Goal: Task Accomplishment & Management: Manage account settings

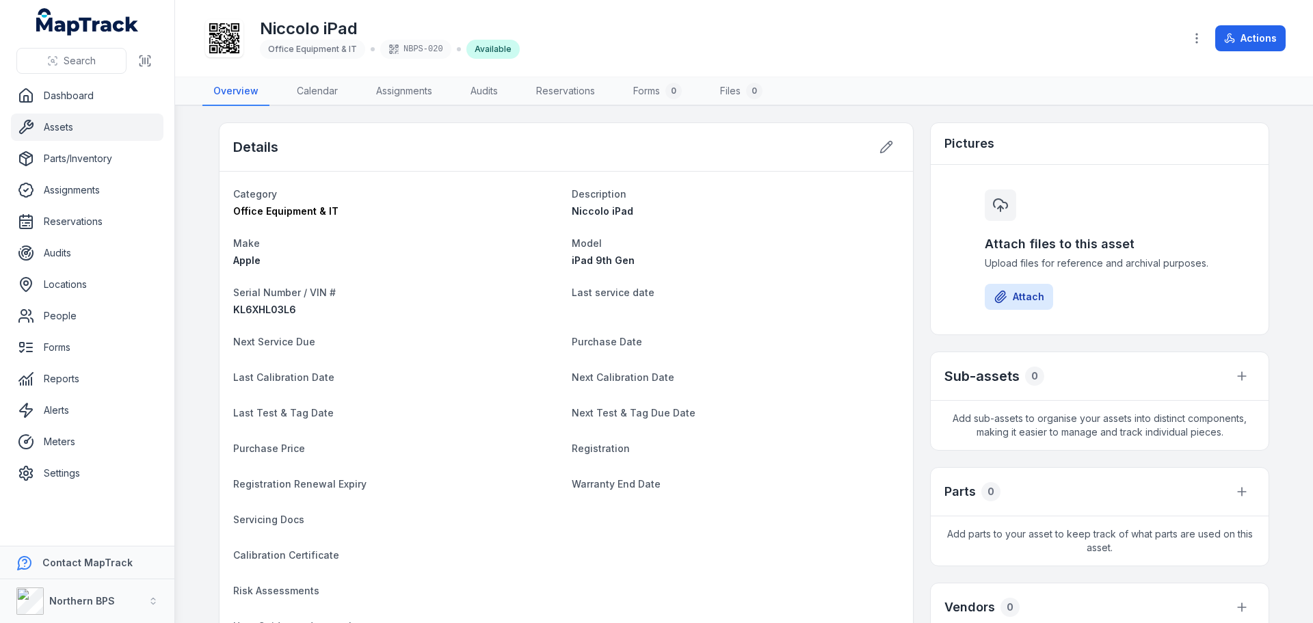
click at [226, 42] on icon at bounding box center [224, 38] width 30 height 30
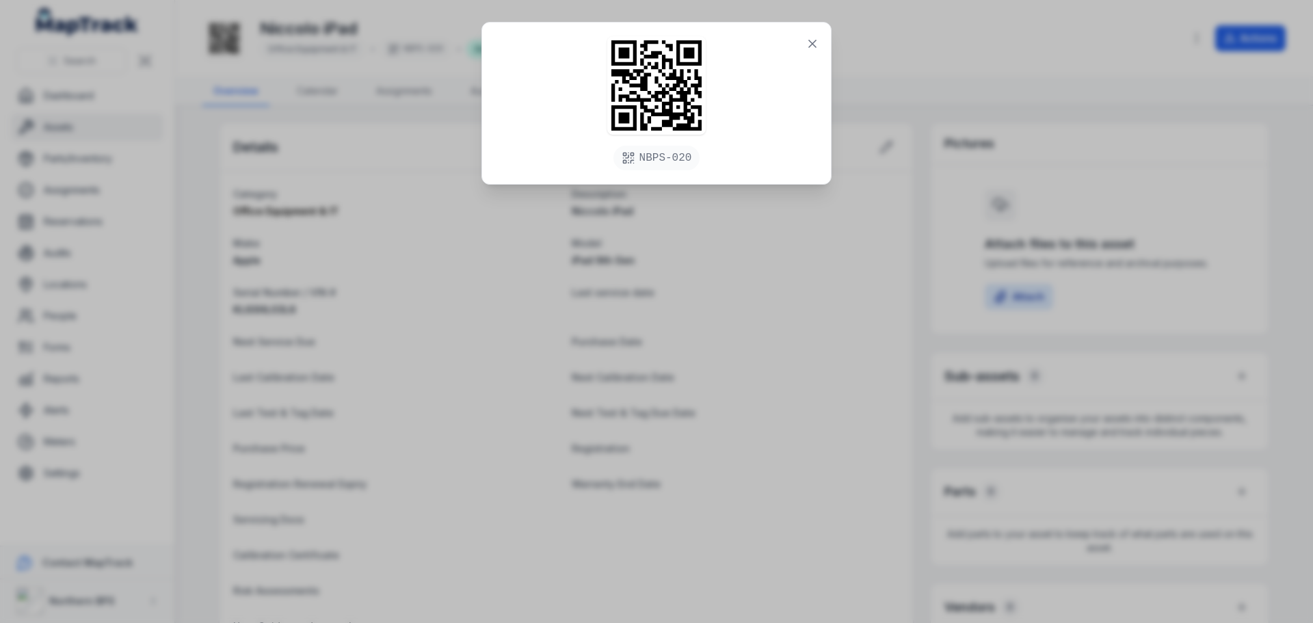
click at [672, 174] on div "NBPS-020" at bounding box center [656, 103] width 349 height 161
click at [810, 49] on icon at bounding box center [812, 44] width 14 height 14
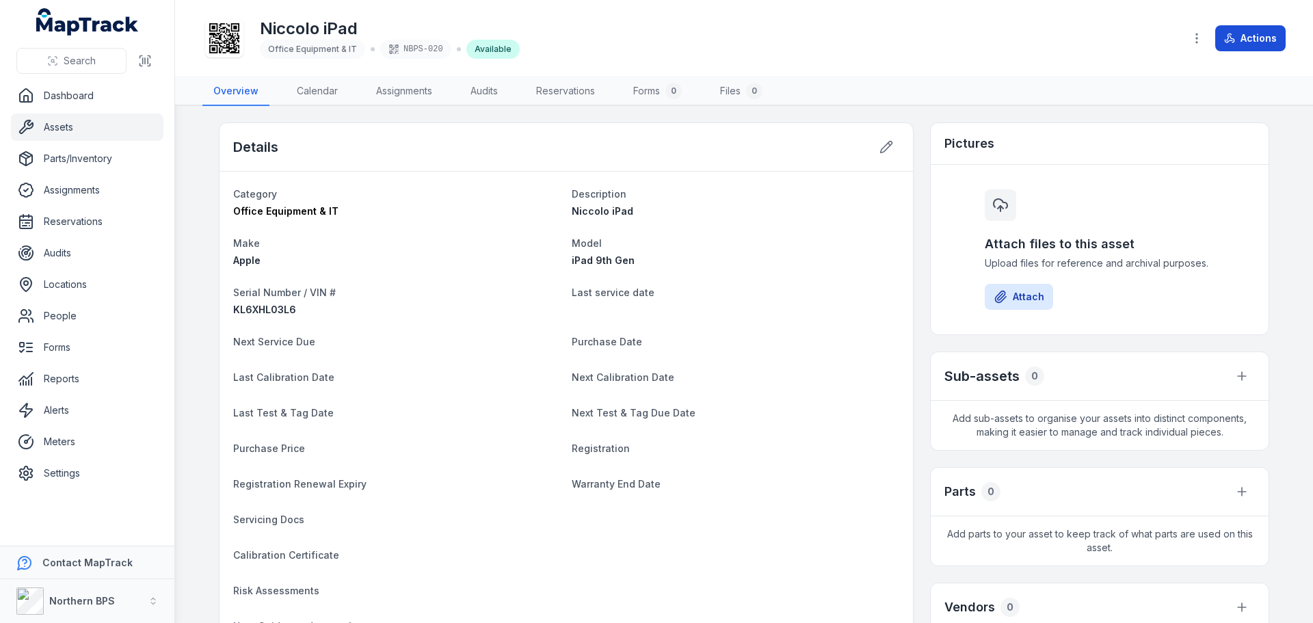
click at [1237, 38] on button "Actions" at bounding box center [1250, 38] width 70 height 26
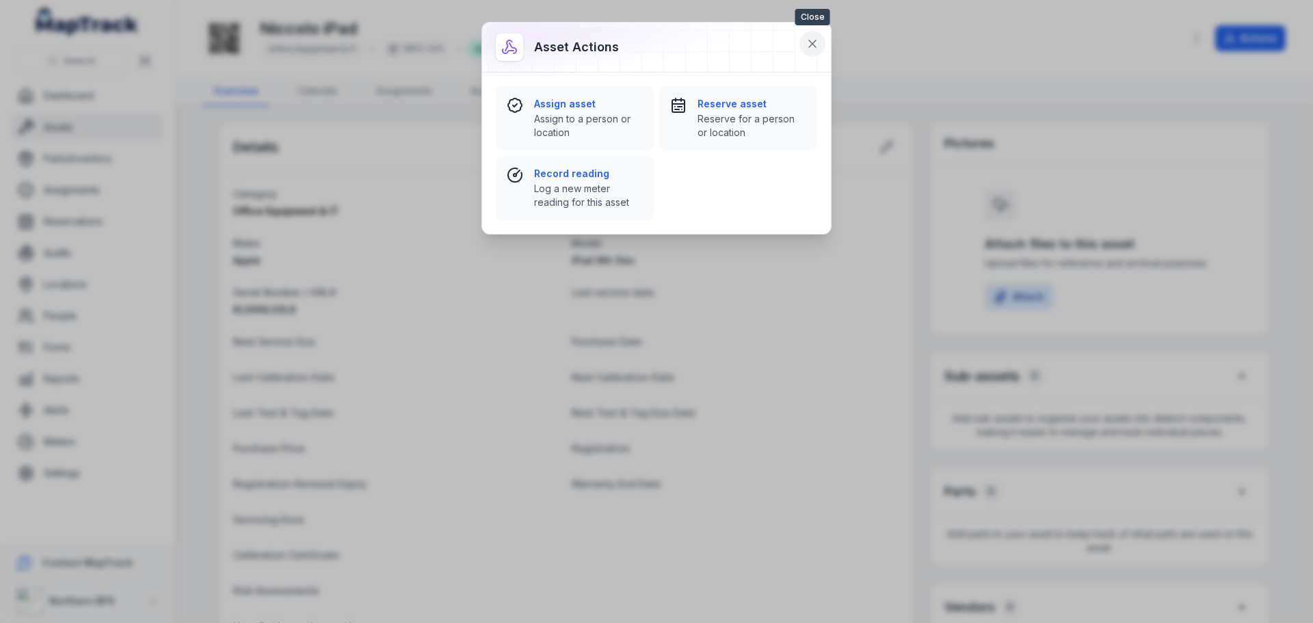
click at [810, 45] on icon at bounding box center [812, 43] width 7 height 7
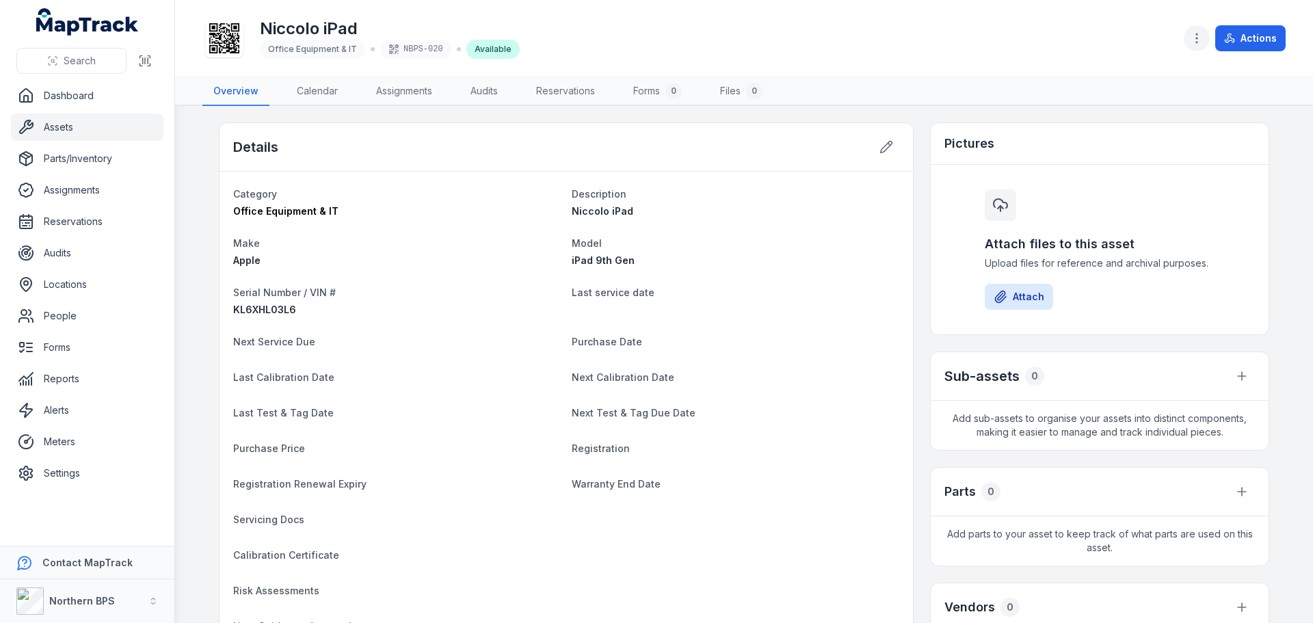
click at [1203, 32] on icon "button" at bounding box center [1197, 38] width 14 height 14
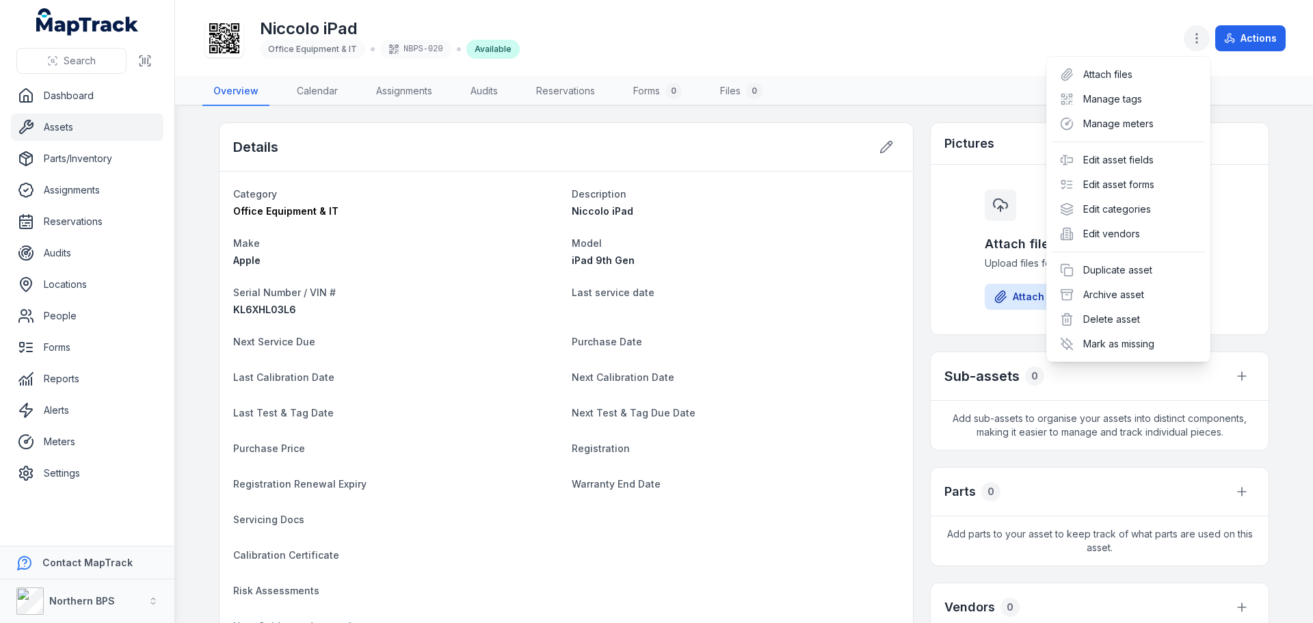
click at [1203, 32] on icon "button" at bounding box center [1197, 38] width 14 height 14
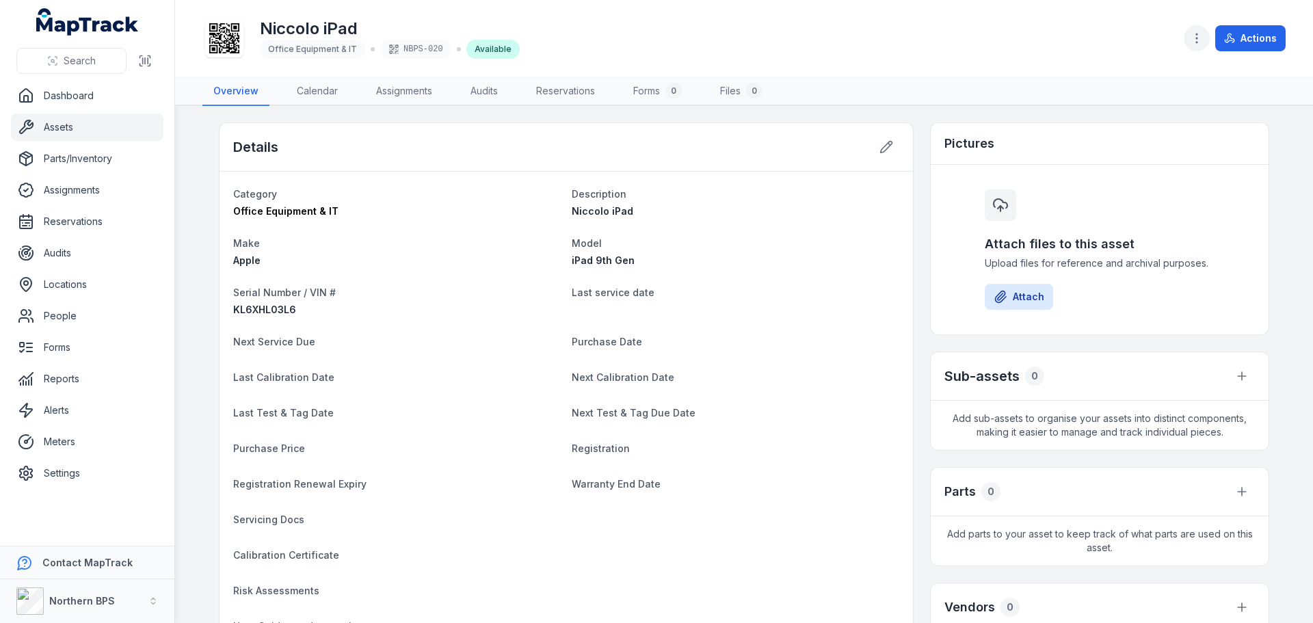
click at [1195, 31] on button "button" at bounding box center [1196, 38] width 26 height 26
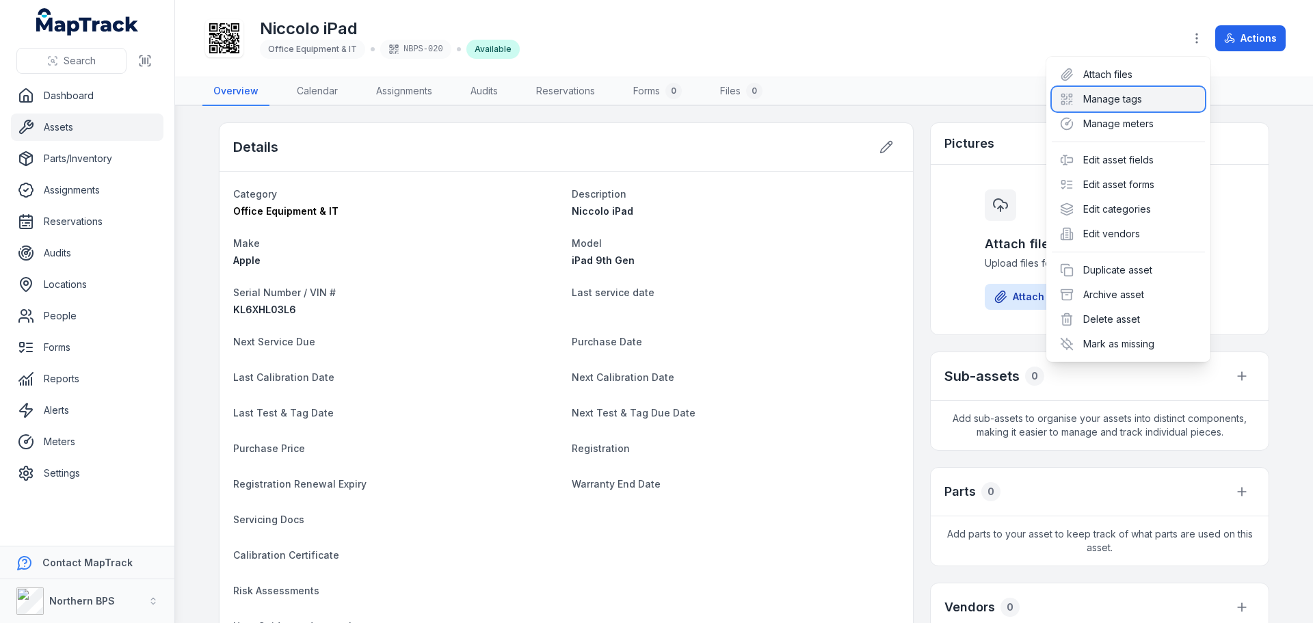
click at [1116, 100] on div "Manage tags" at bounding box center [1127, 99] width 153 height 25
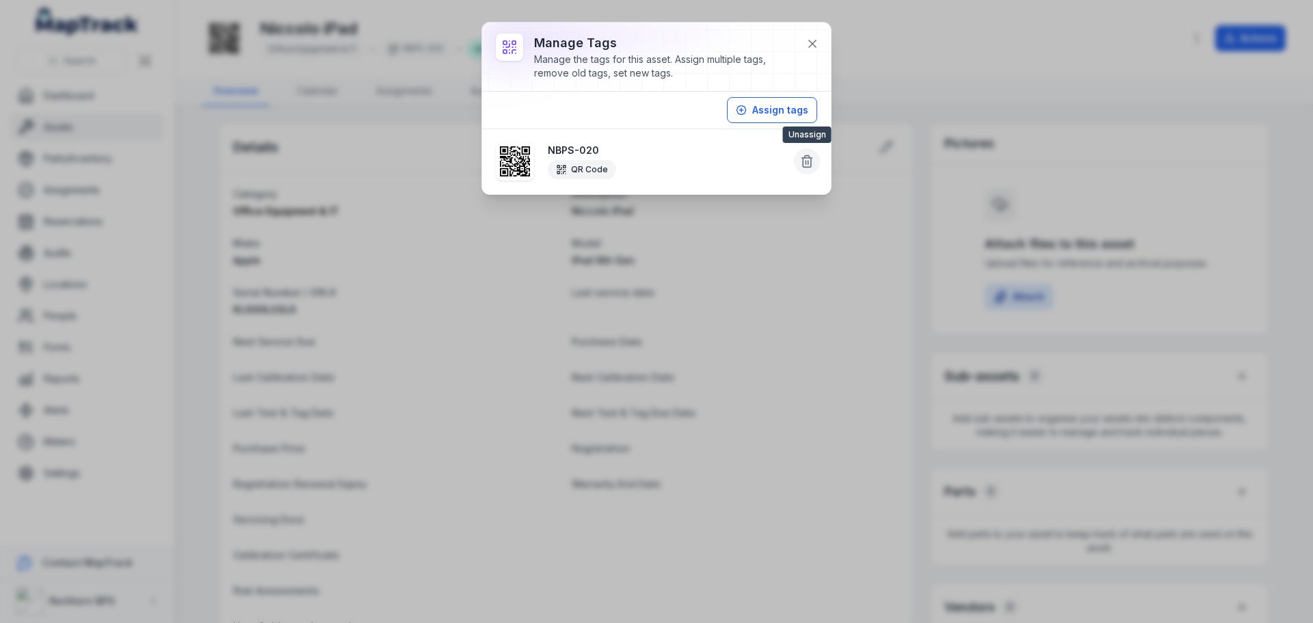
click at [812, 163] on icon at bounding box center [807, 162] width 14 height 14
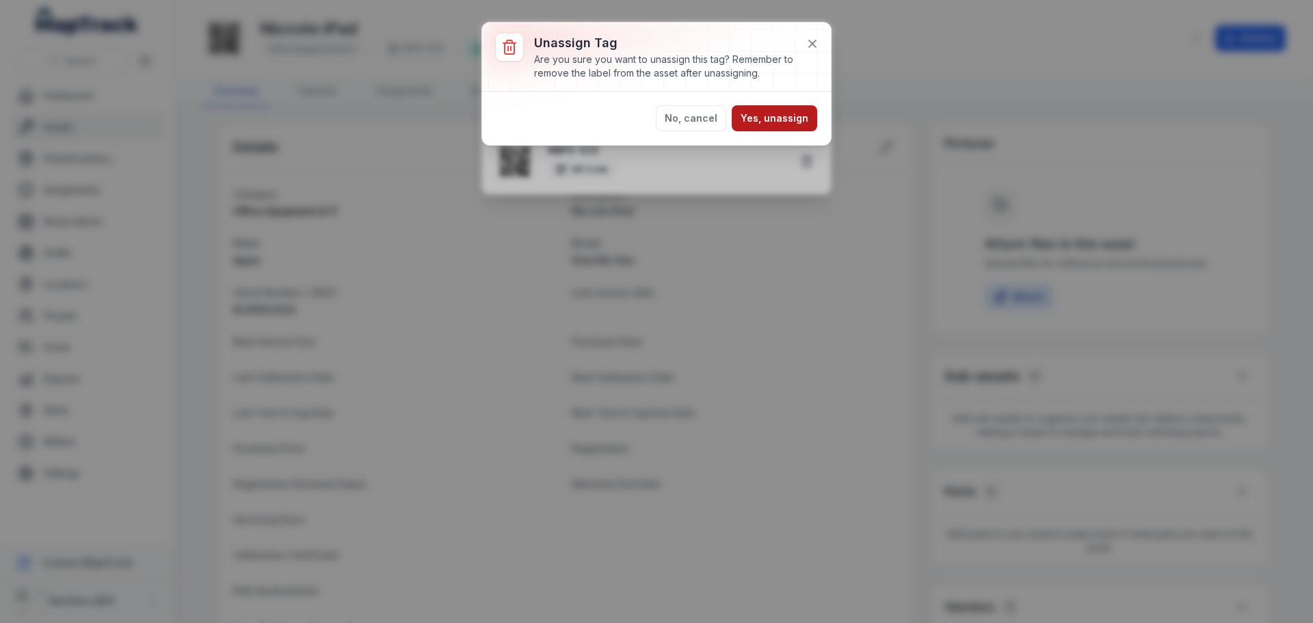
click at [773, 121] on button "Yes, unassign" at bounding box center [774, 118] width 85 height 26
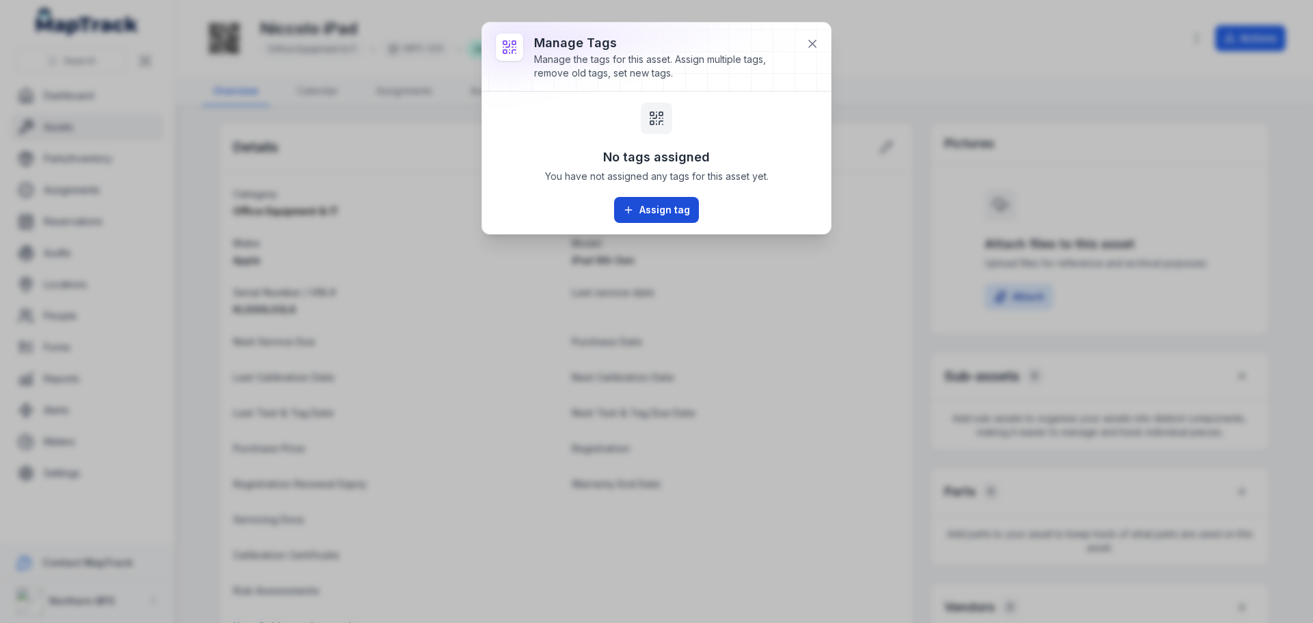
click at [665, 209] on button "Assign tag" at bounding box center [656, 210] width 85 height 26
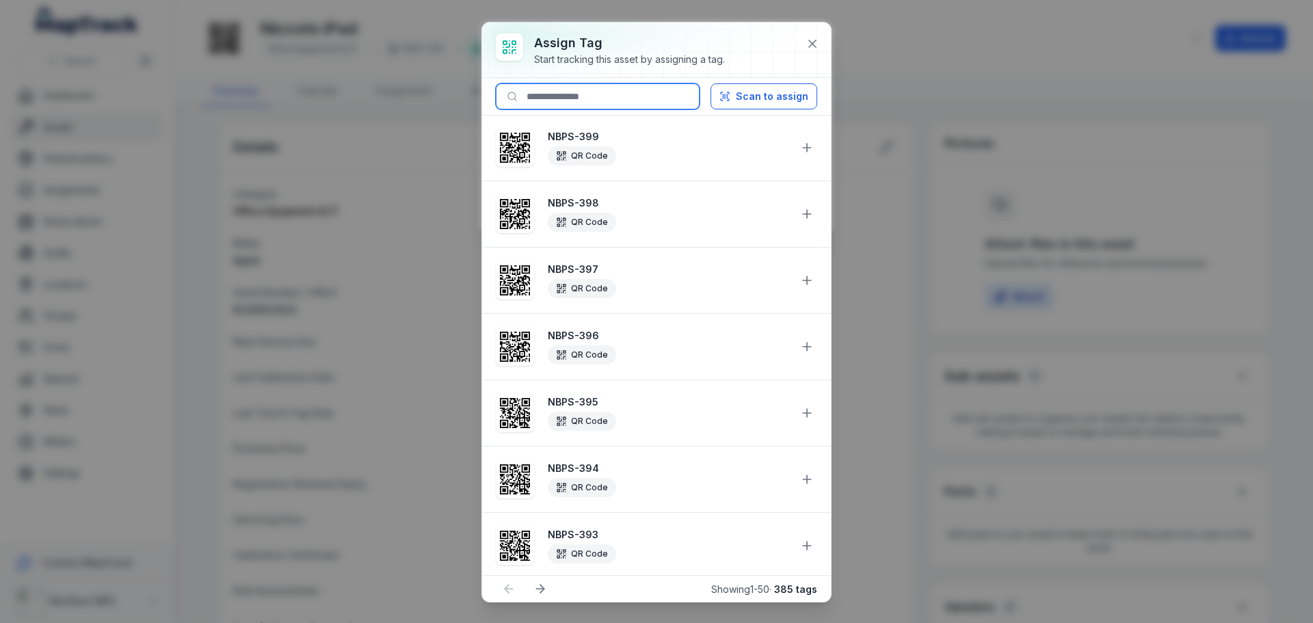
click at [640, 102] on input at bounding box center [598, 96] width 204 height 26
click at [668, 100] on input "********" at bounding box center [598, 96] width 204 height 26
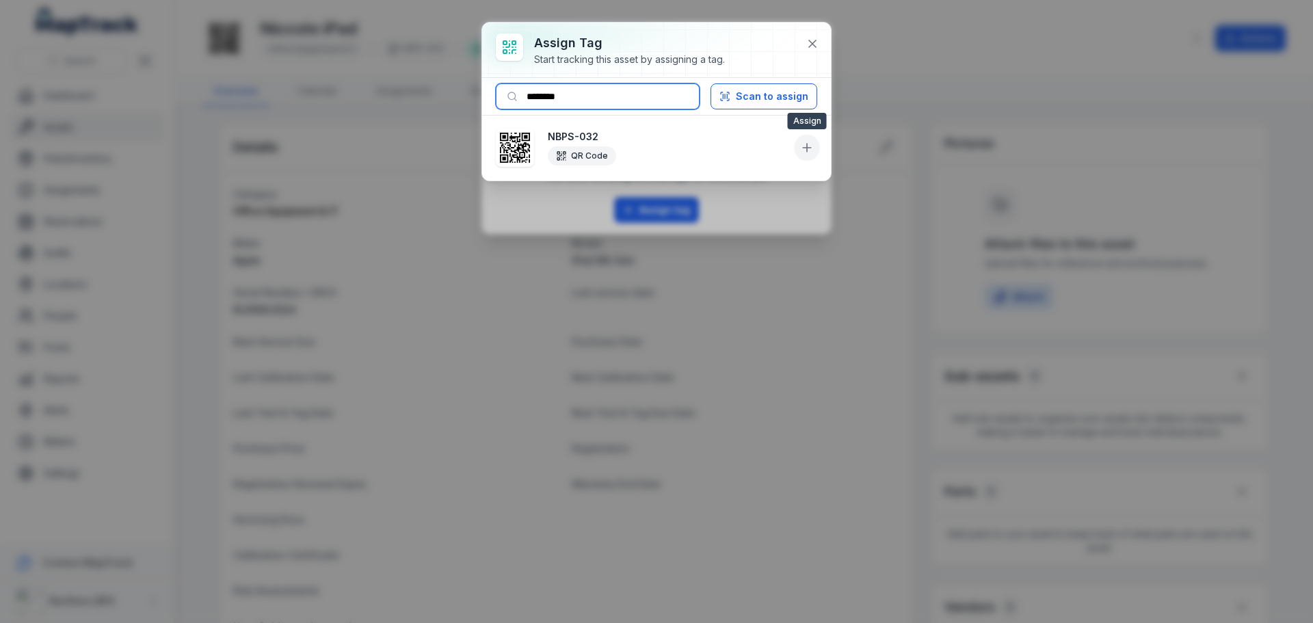
type input "********"
click at [809, 148] on icon at bounding box center [807, 148] width 14 height 14
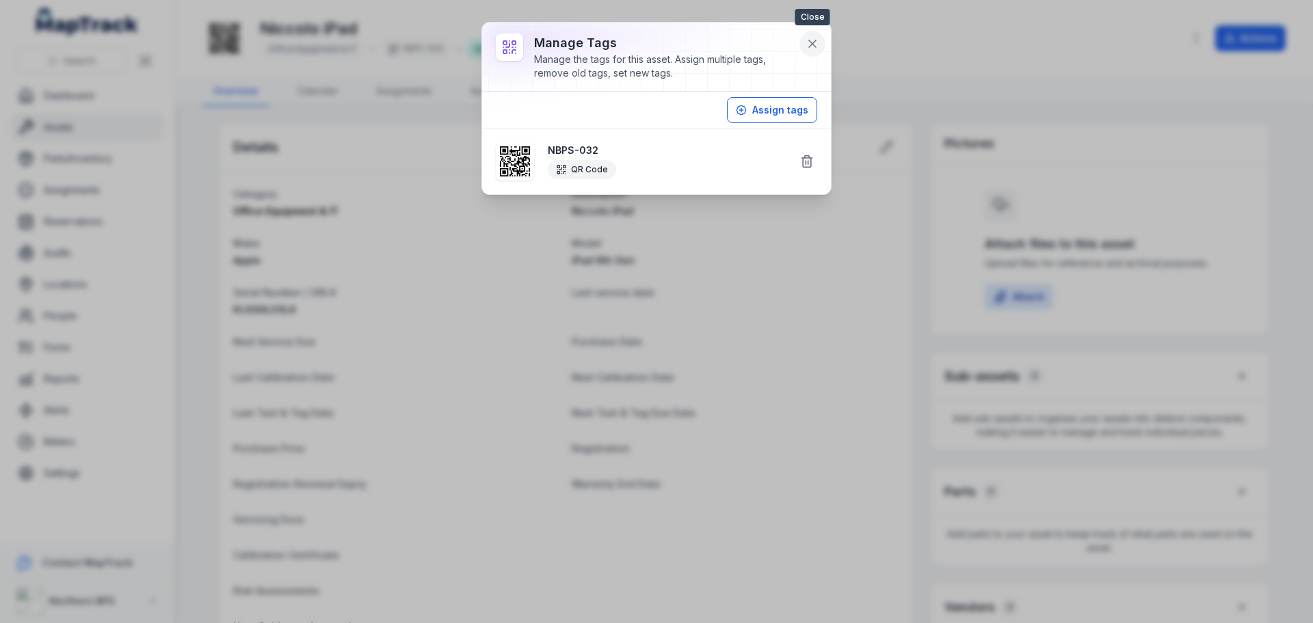
click at [816, 45] on icon at bounding box center [812, 44] width 14 height 14
